Goal: Transaction & Acquisition: Purchase product/service

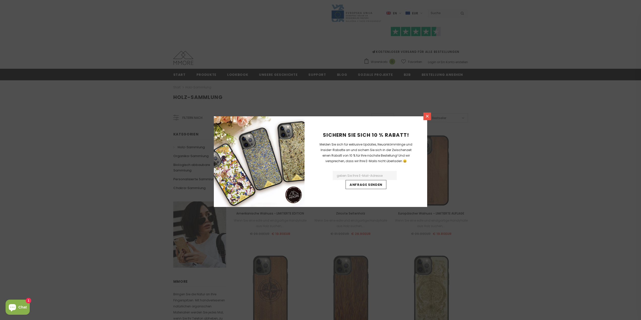
click at [427, 115] on icon at bounding box center [427, 116] width 4 height 4
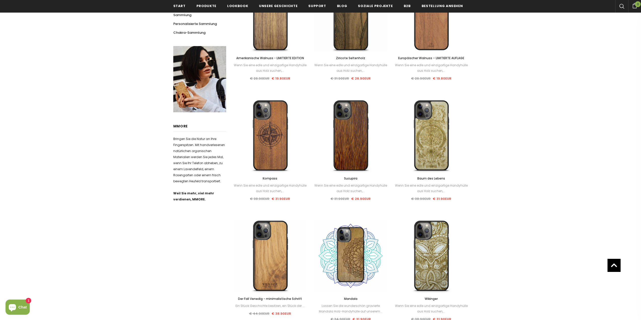
scroll to position [147, 0]
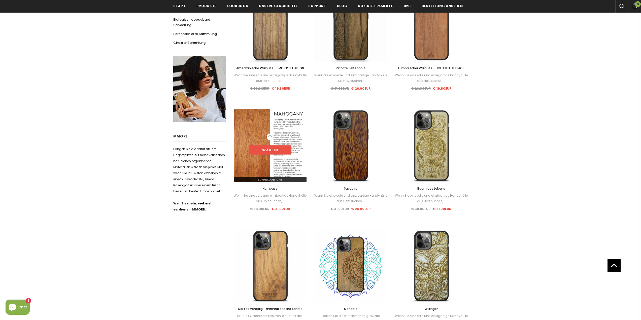
click at [277, 153] on link "Wählen" at bounding box center [269, 150] width 43 height 9
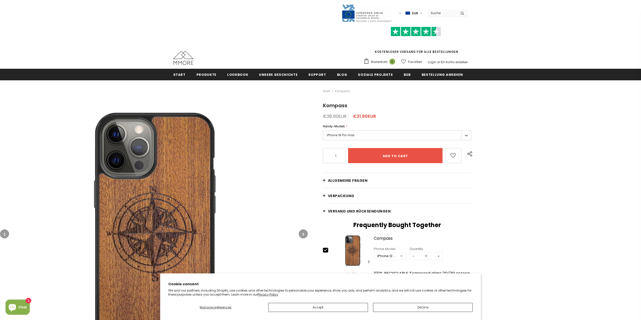
click at [378, 134] on label "iPhone 16 Pro max" at bounding box center [397, 135] width 149 height 10
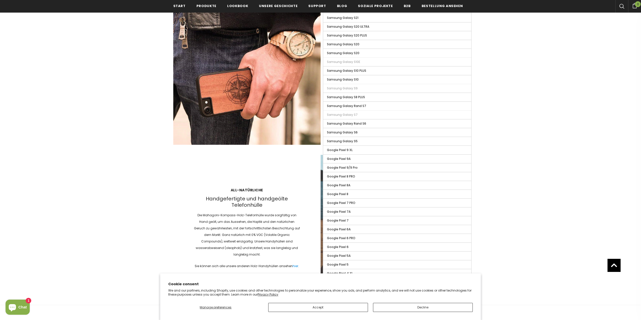
scroll to position [579, 0]
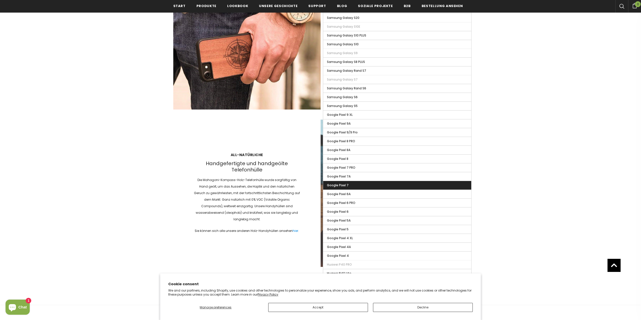
click at [379, 188] on label "Google Pixel 7" at bounding box center [397, 185] width 148 height 9
click at [0, 0] on input "Google Pixel 7" at bounding box center [0, 0] width 0 height 0
click at [379, 184] on label "Google Pixel 7" at bounding box center [397, 185] width 148 height 9
click at [0, 0] on input "Google Pixel 7" at bounding box center [0, 0] width 0 height 0
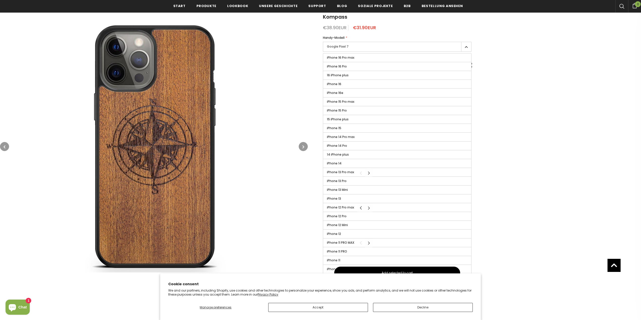
scroll to position [76, 0]
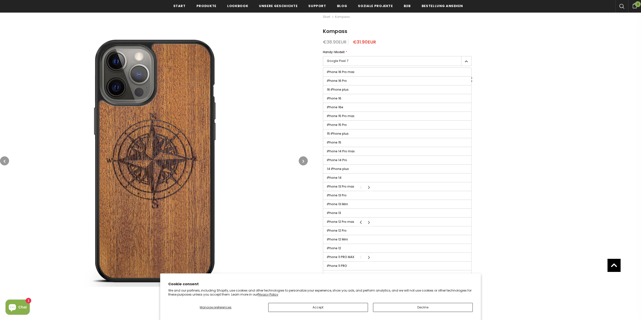
click at [462, 62] on label "Google Pixel 7" at bounding box center [397, 61] width 149 height 10
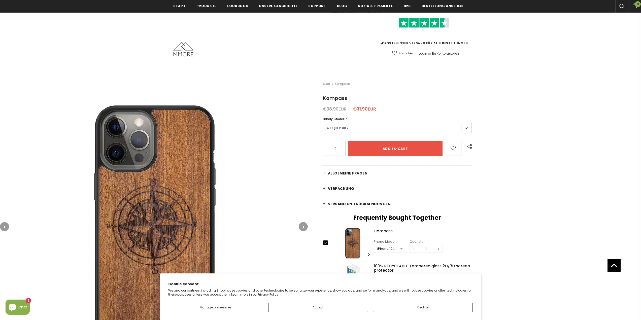
scroll to position [0, 0]
